Goal: Task Accomplishment & Management: Use online tool/utility

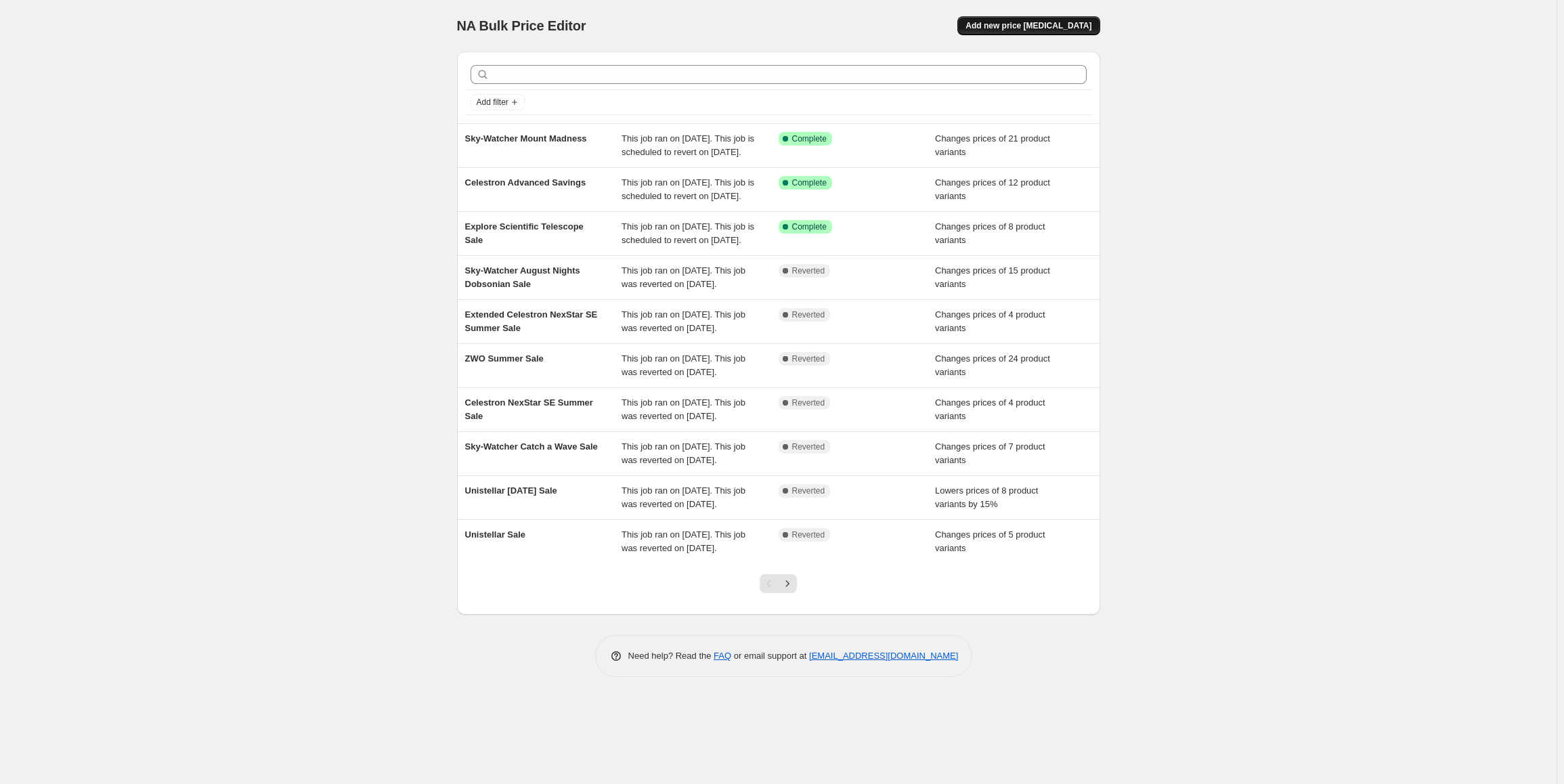
click at [1025, 22] on span "Add new price [MEDICAL_DATA]" at bounding box center [1028, 26] width 126 height 11
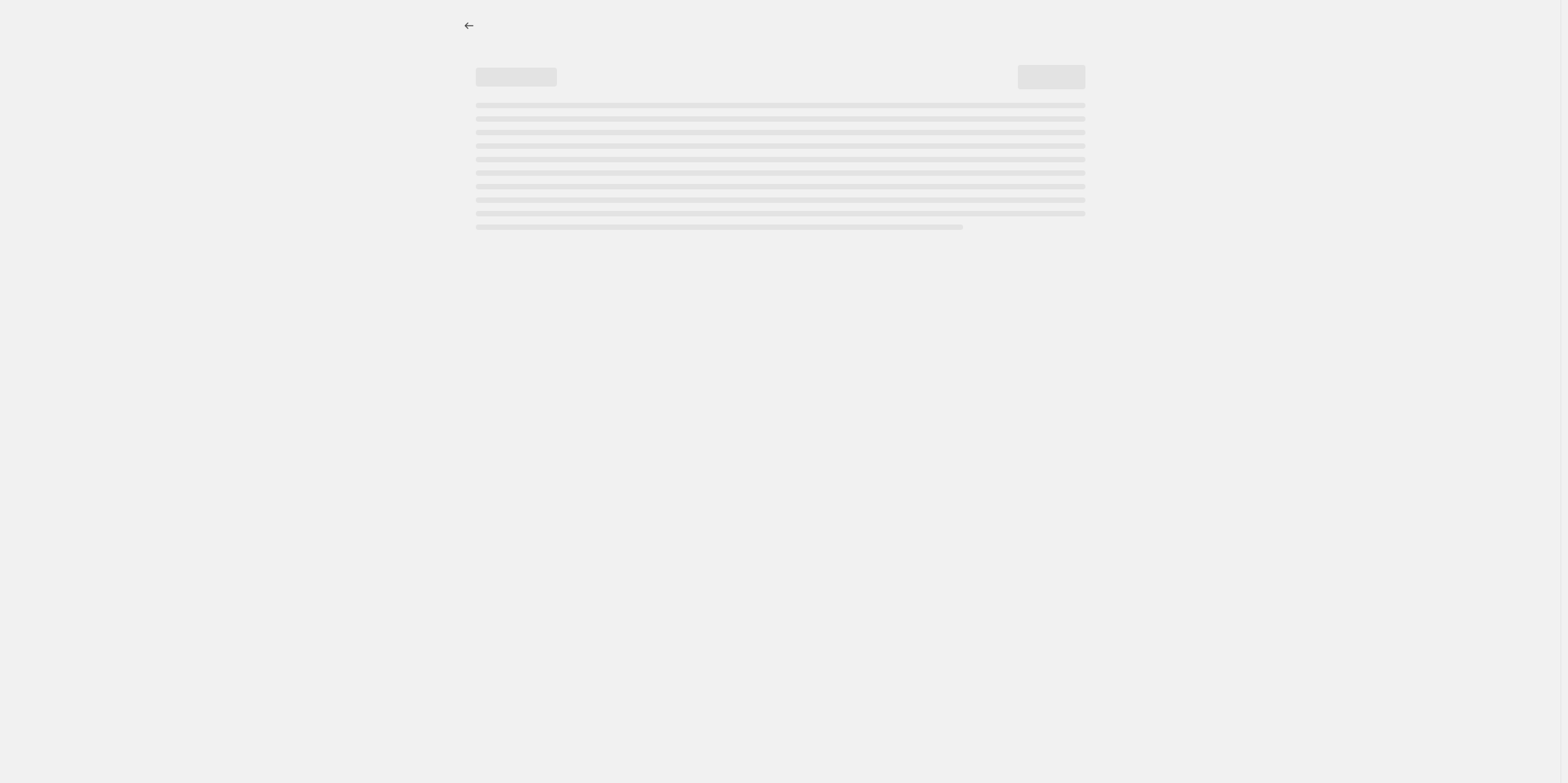
select select "percentage"
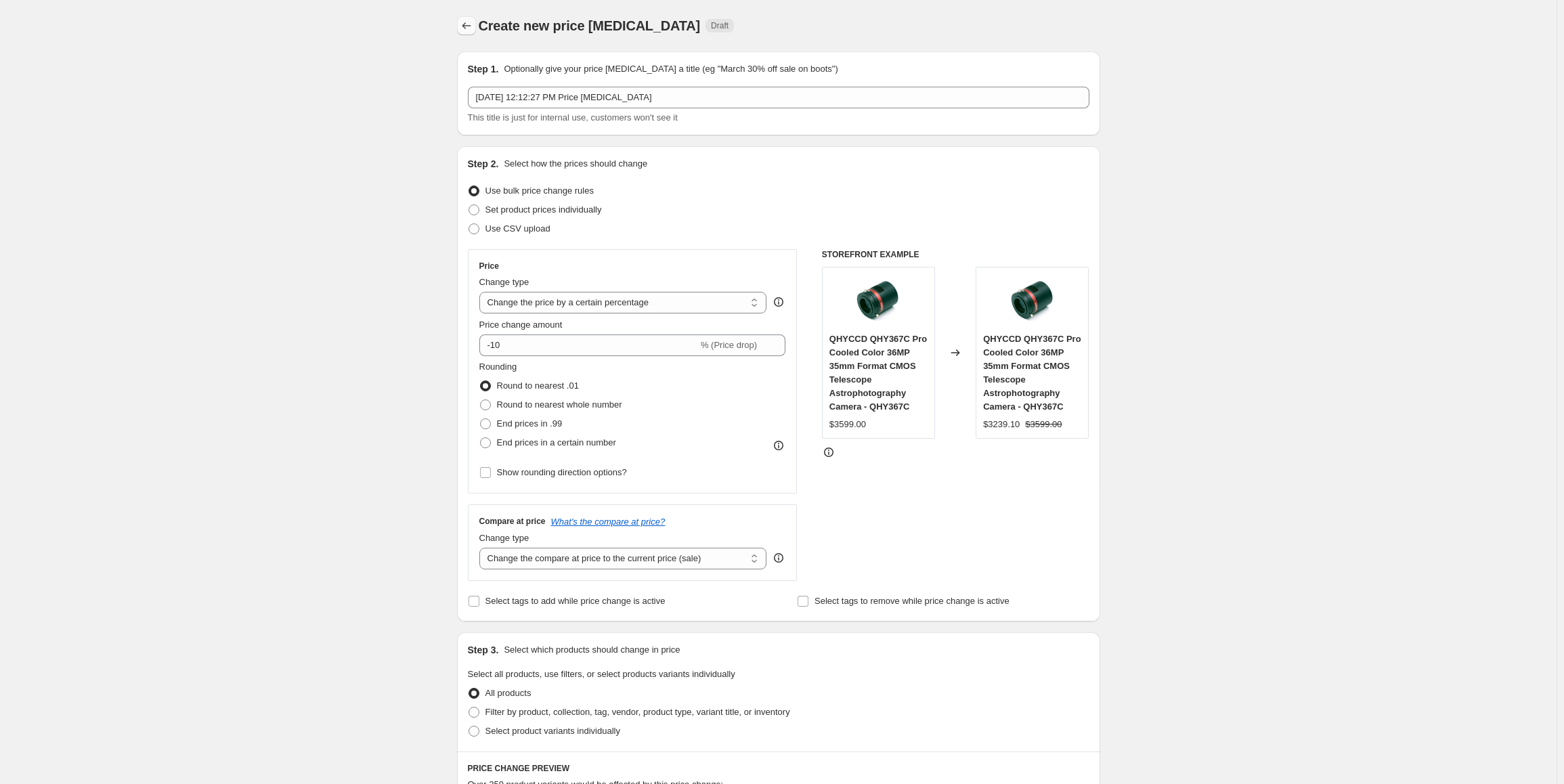
click at [467, 25] on icon "Price change jobs" at bounding box center [466, 25] width 9 height 7
